Goal: Information Seeking & Learning: Learn about a topic

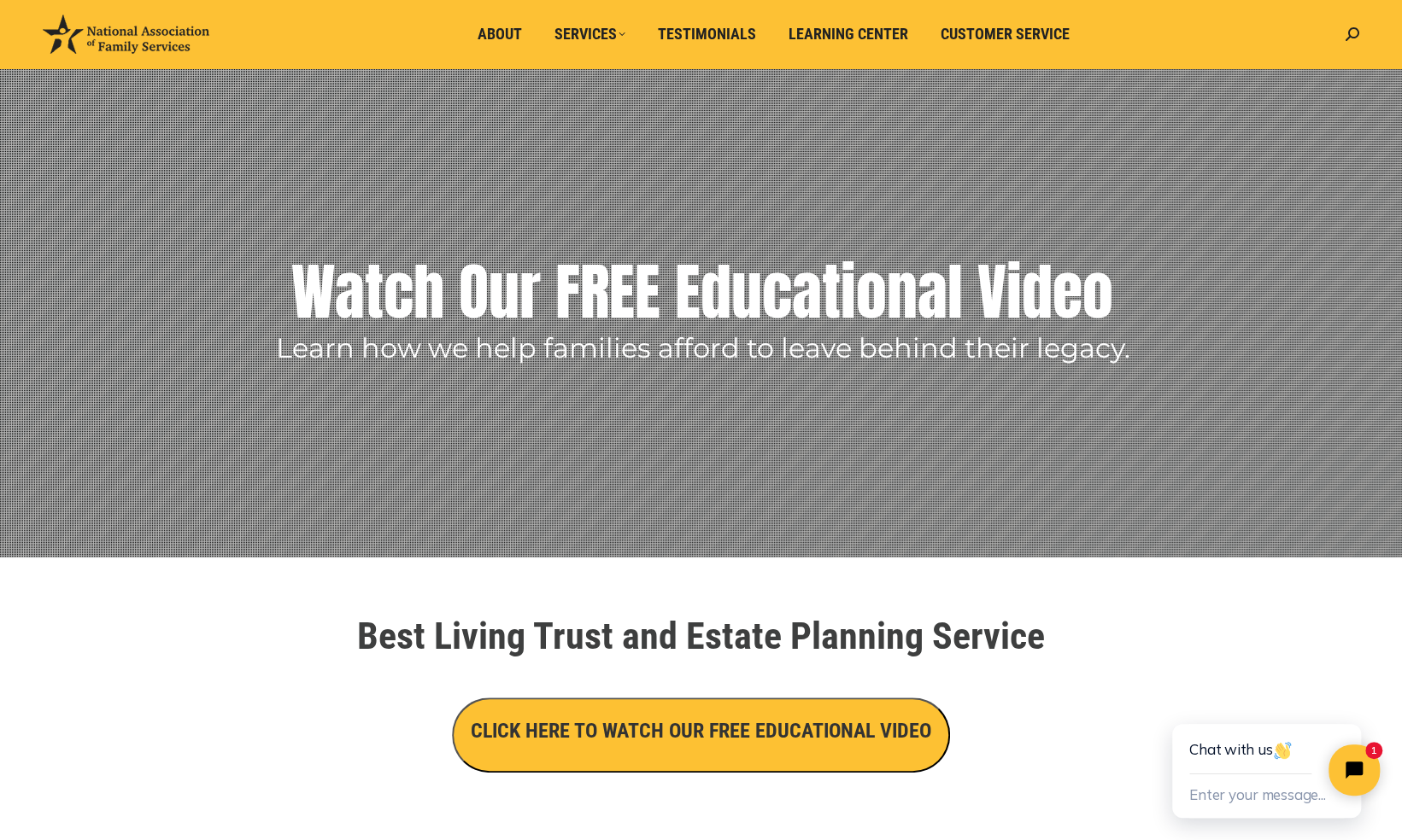
scroll to position [48, 0]
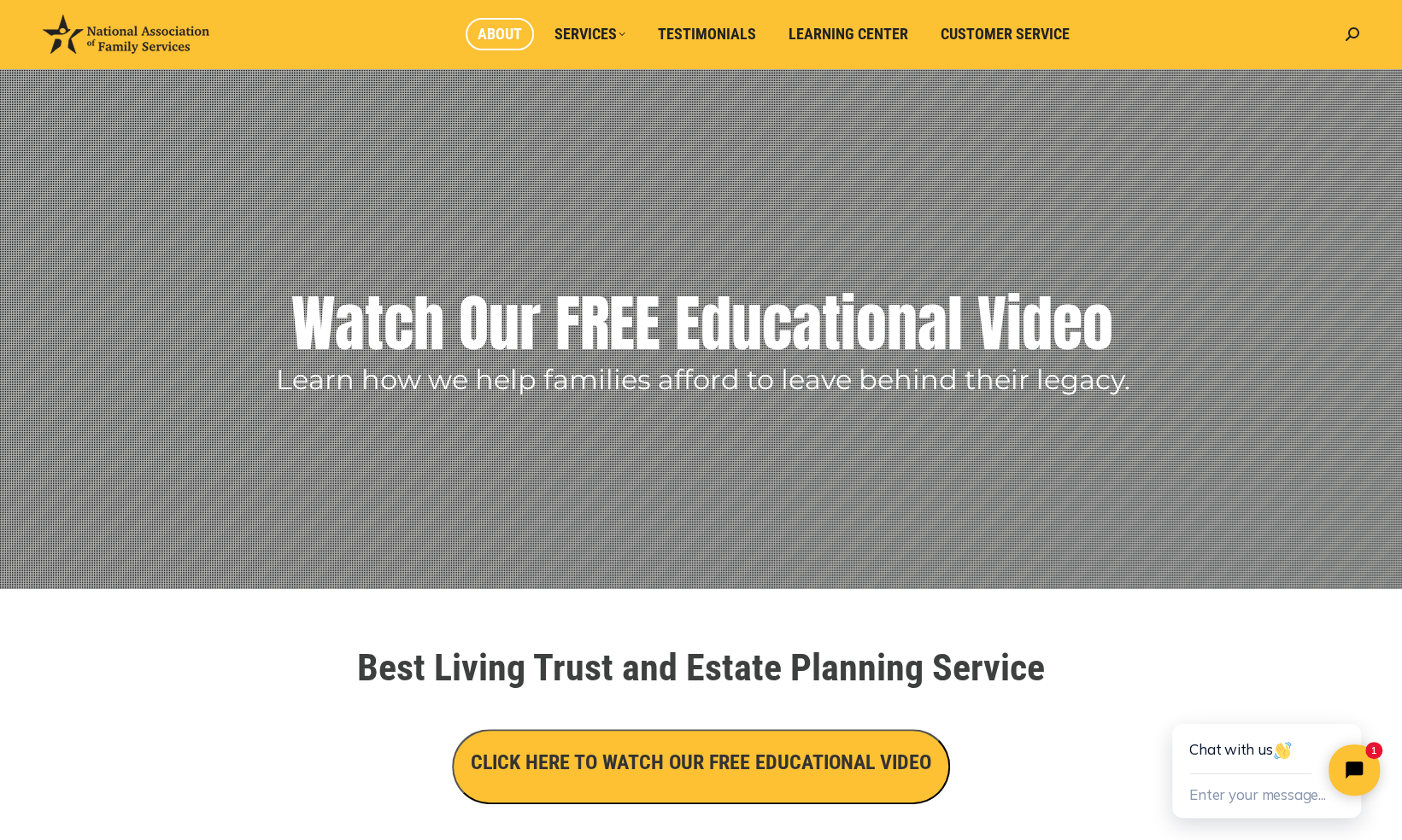
click at [500, 38] on span "About" at bounding box center [499, 33] width 45 height 18
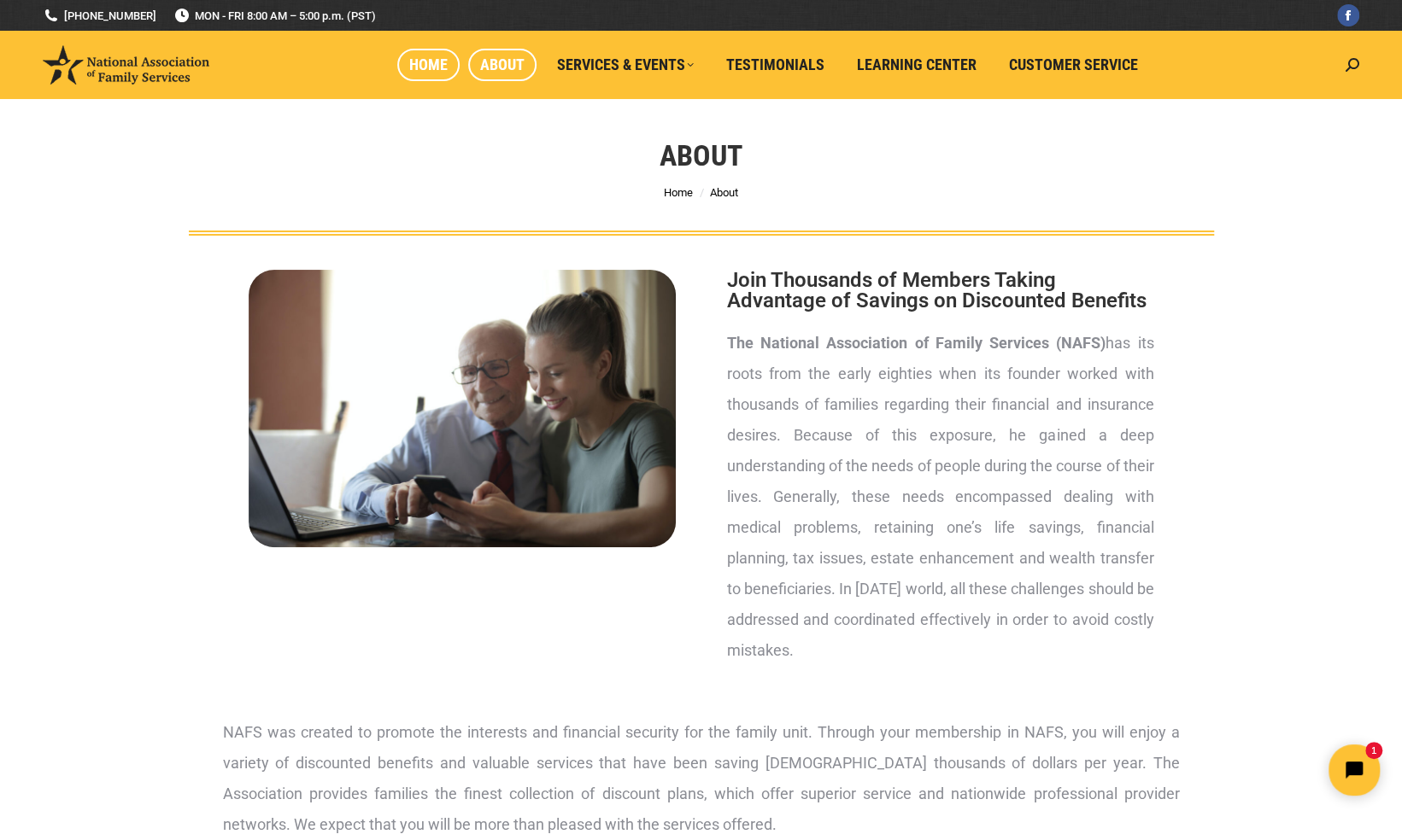
click at [434, 63] on span "Home" at bounding box center [429, 64] width 39 height 18
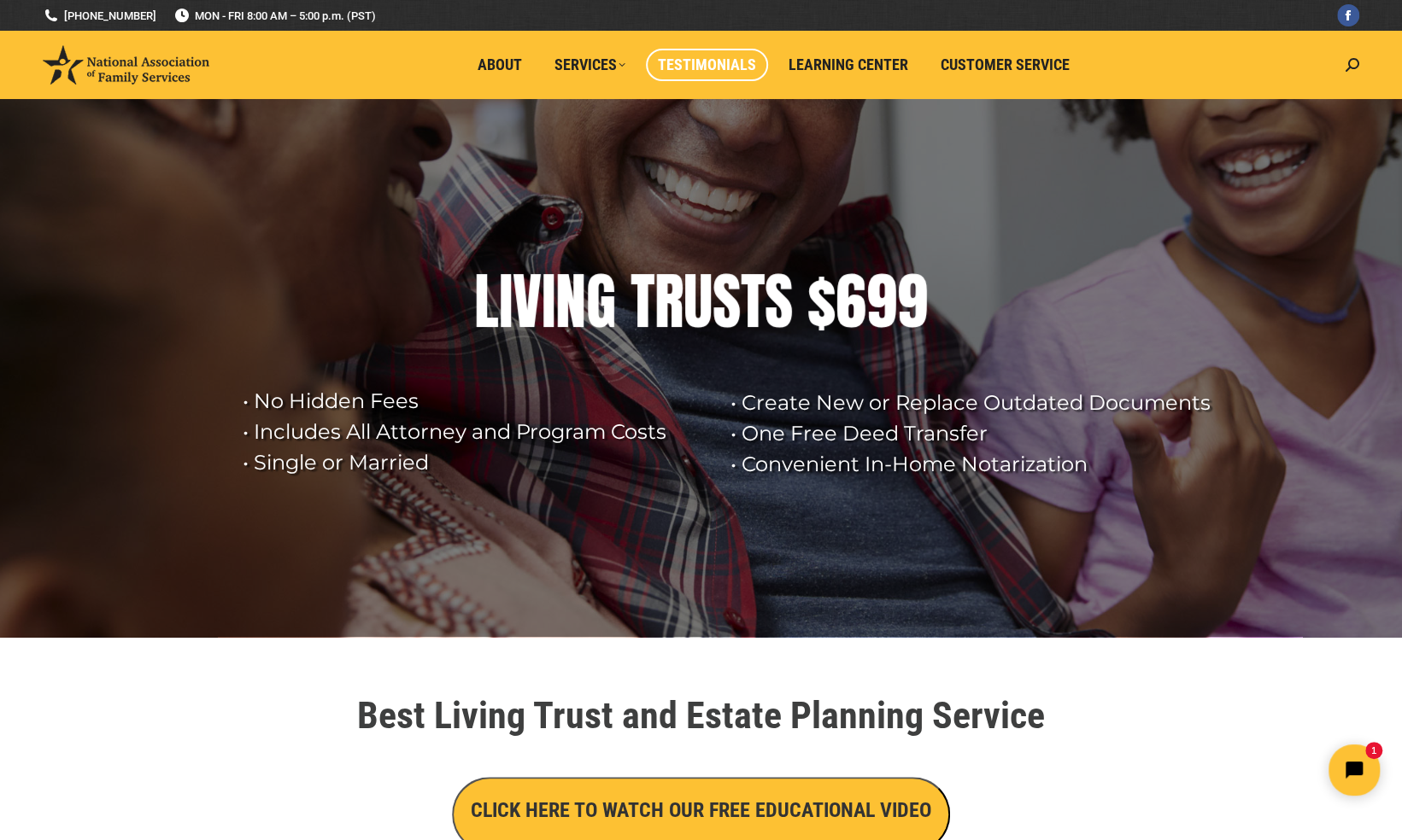
click at [695, 65] on span "Testimonials" at bounding box center [707, 64] width 98 height 18
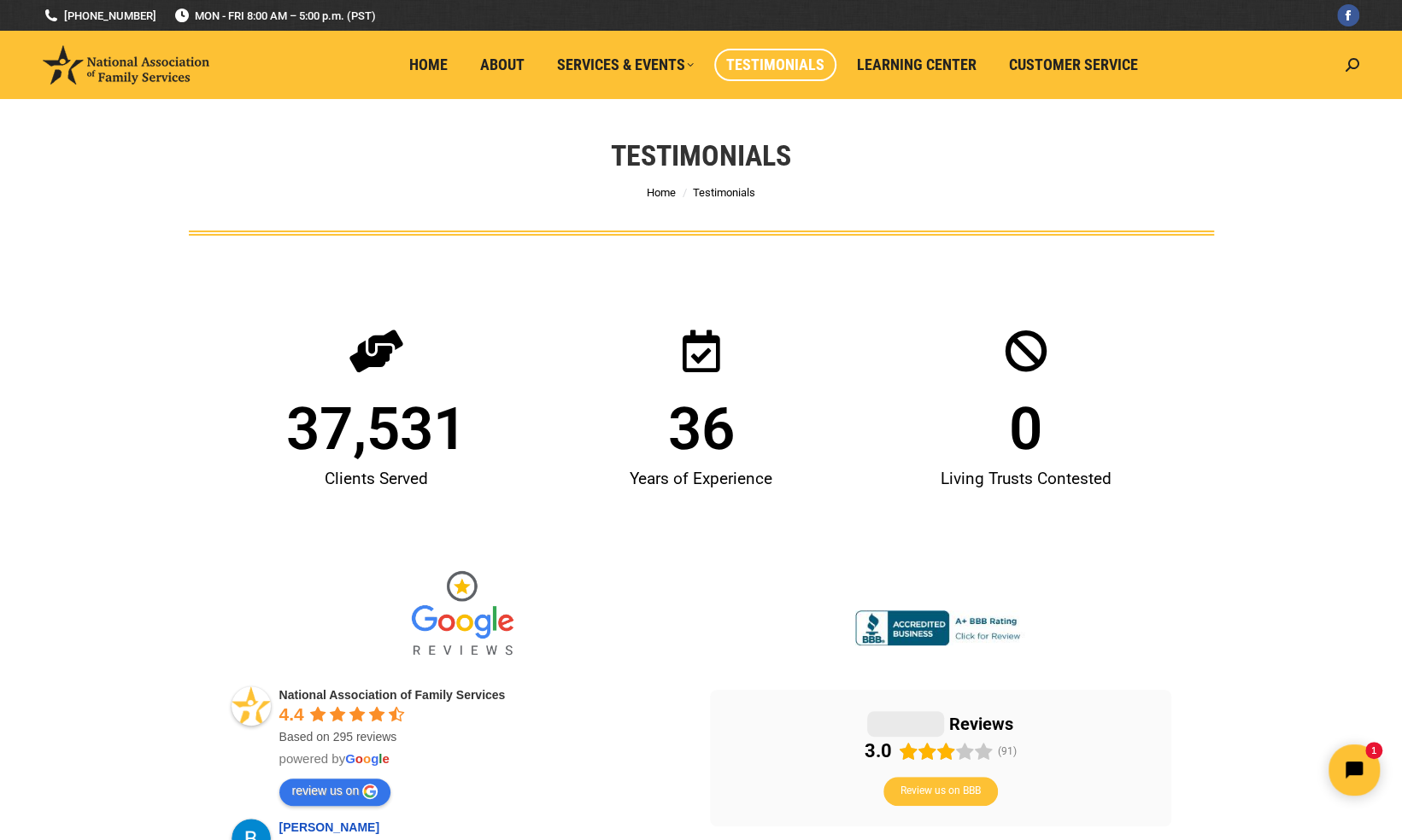
drag, startPoint x: 1391, startPoint y: 162, endPoint x: 1384, endPoint y: 185, distance: 24.0
click at [1388, 184] on div "Testimonials You are here: Home Testimonials" at bounding box center [701, 167] width 1402 height 137
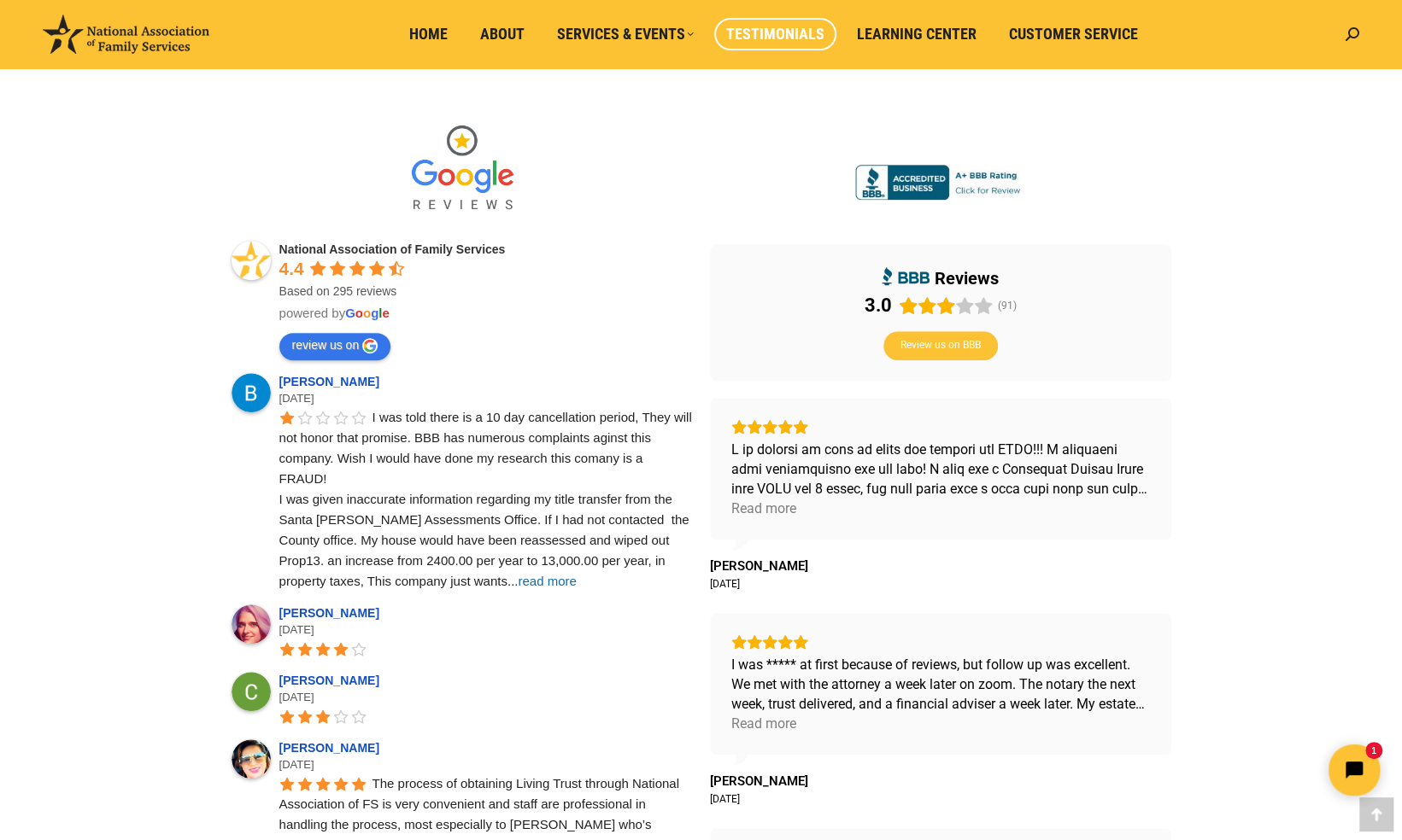
scroll to position [443, 0]
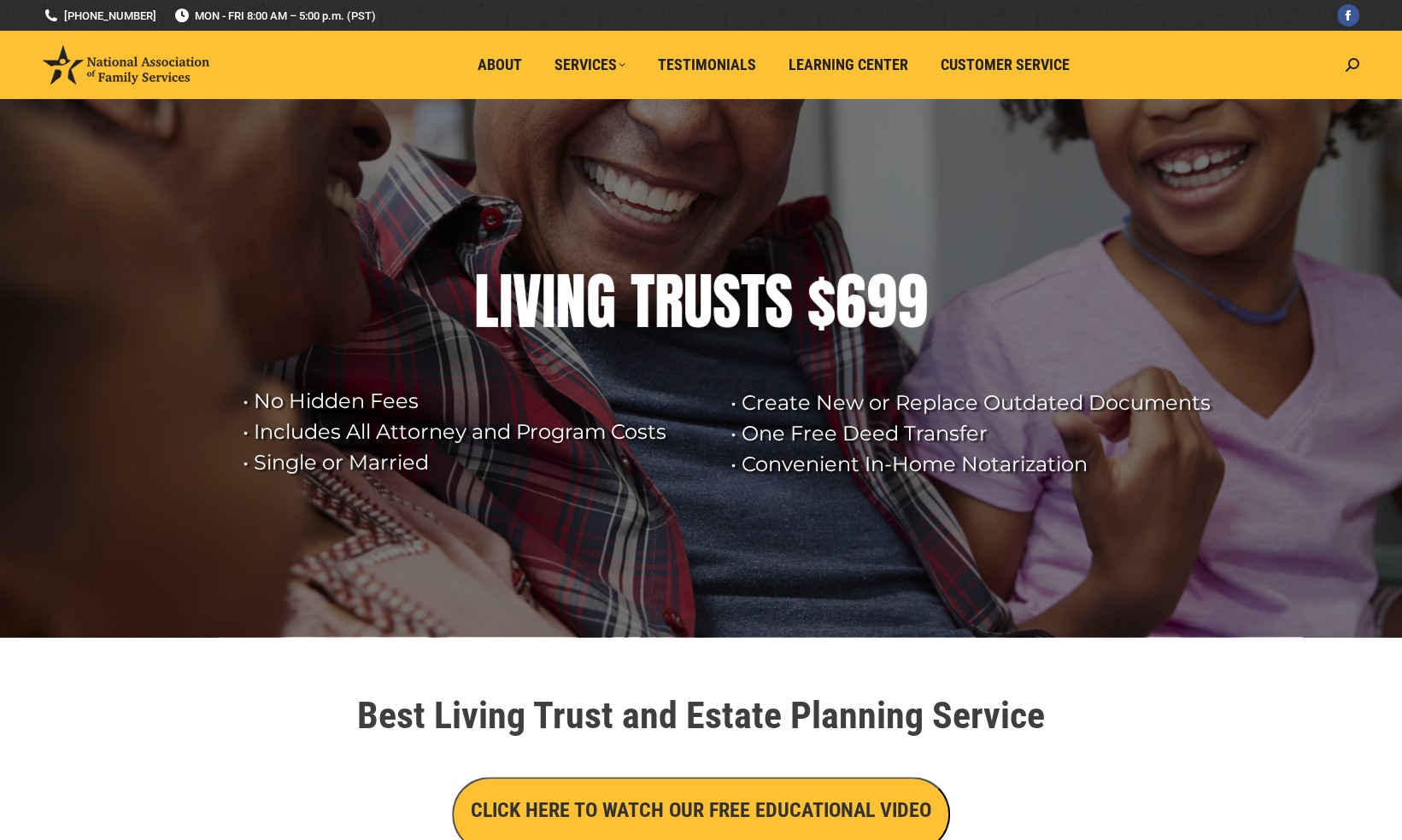
click at [695, 798] on h3 "CLICK HERE TO WATCH OUR FREE EDUCATIONAL VIDEO" at bounding box center [701, 810] width 461 height 29
